Goal: Task Accomplishment & Management: Use online tool/utility

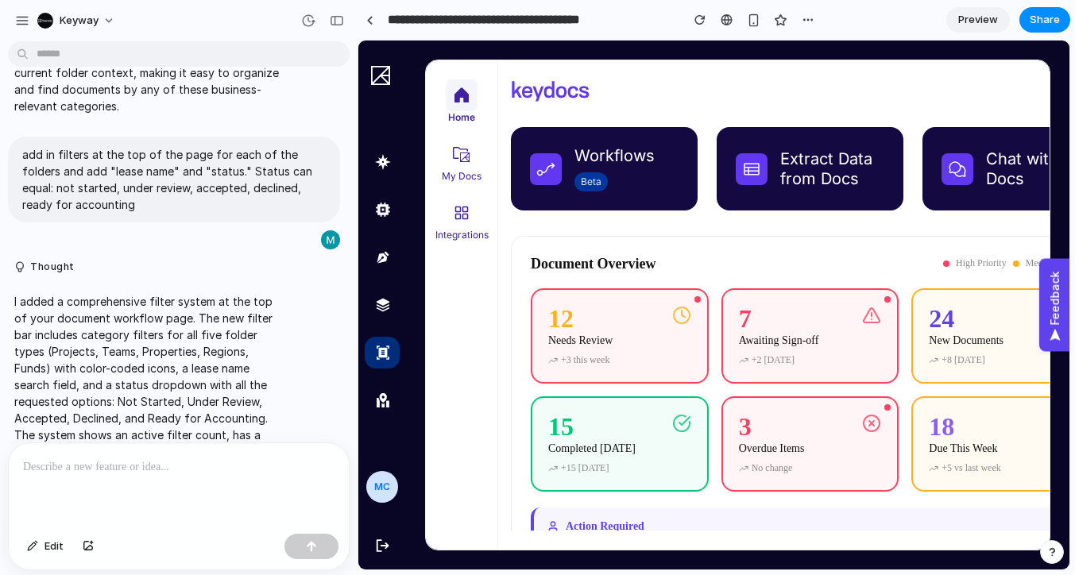
scroll to position [784, 0]
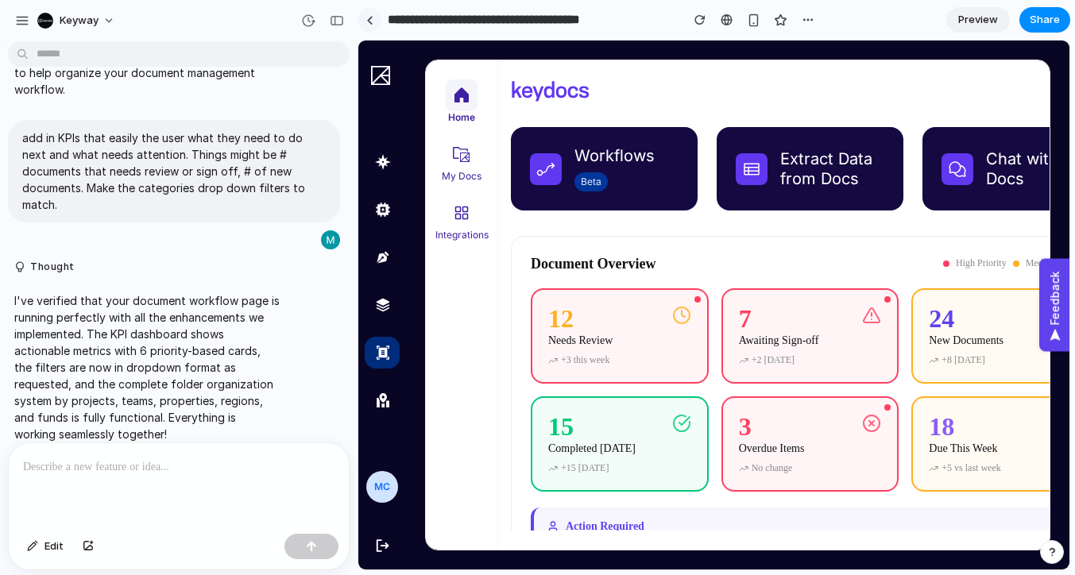
click at [367, 24] on div at bounding box center [369, 20] width 7 height 9
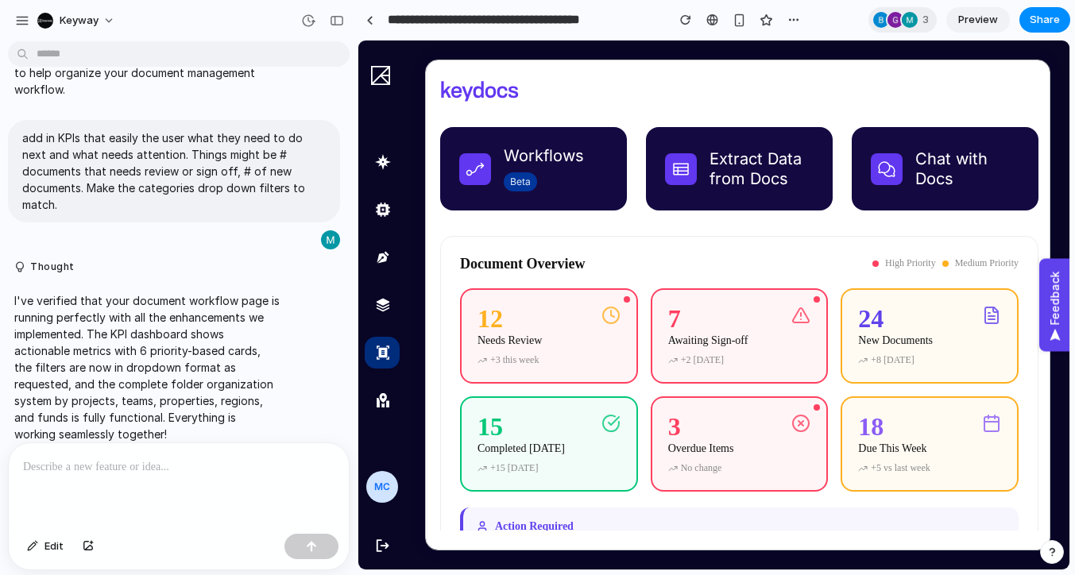
scroll to position [0, 72]
